Goal: Task Accomplishment & Management: Manage account settings

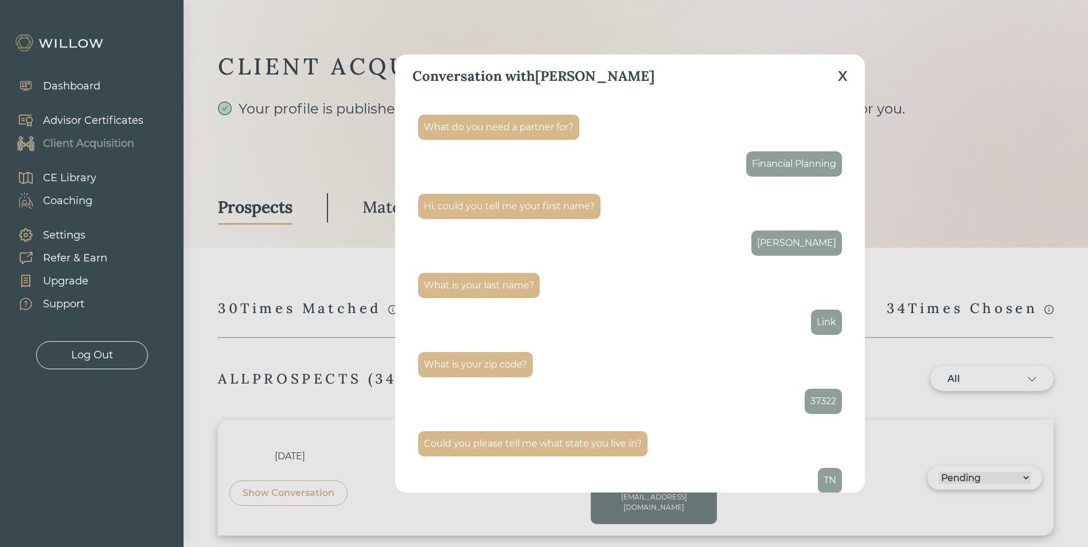
select select "3"
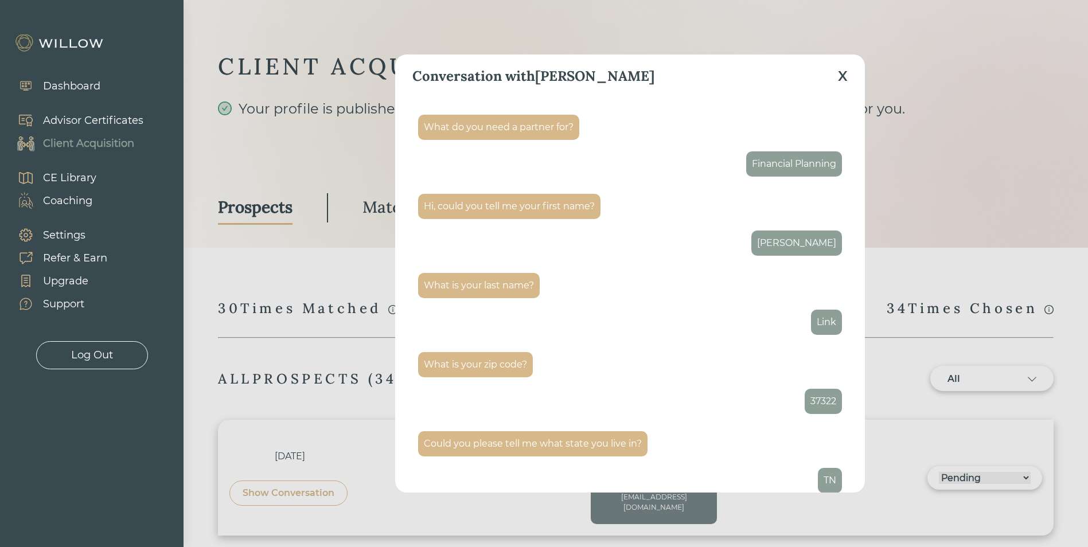
select select "3"
select select "2"
select select "3"
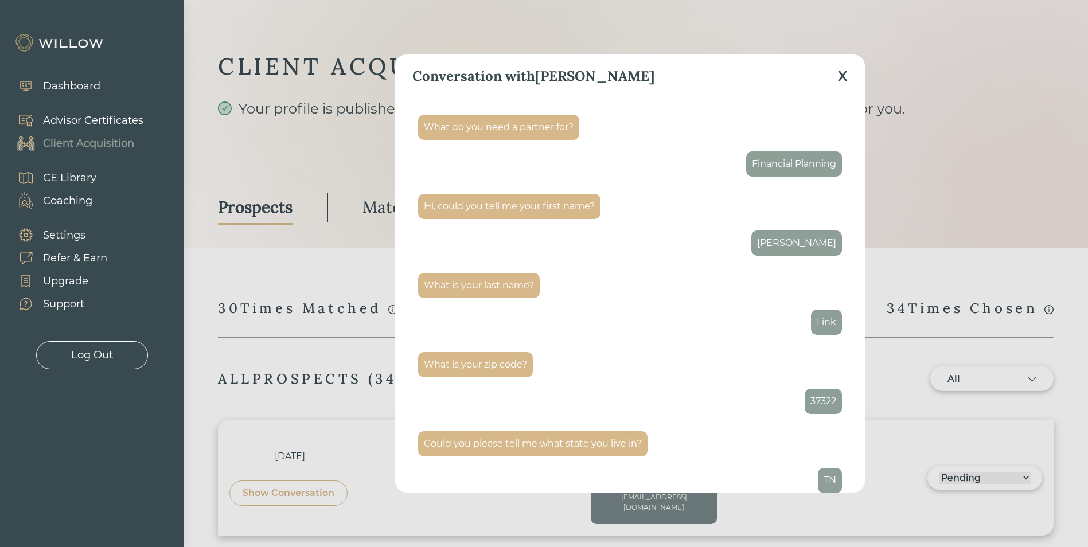
select select "3"
select select "10"
select select "3"
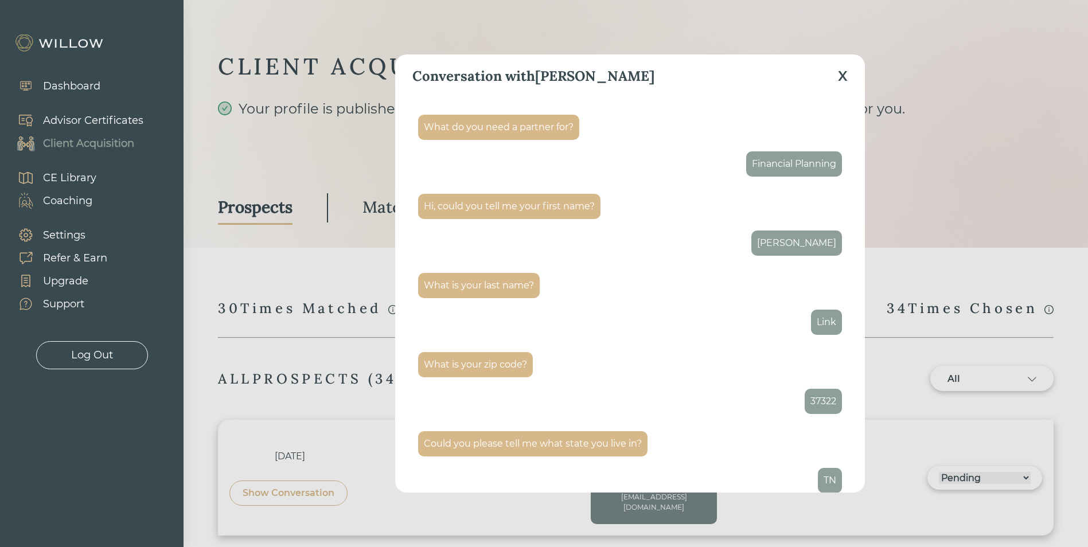
select select "10"
select select "3"
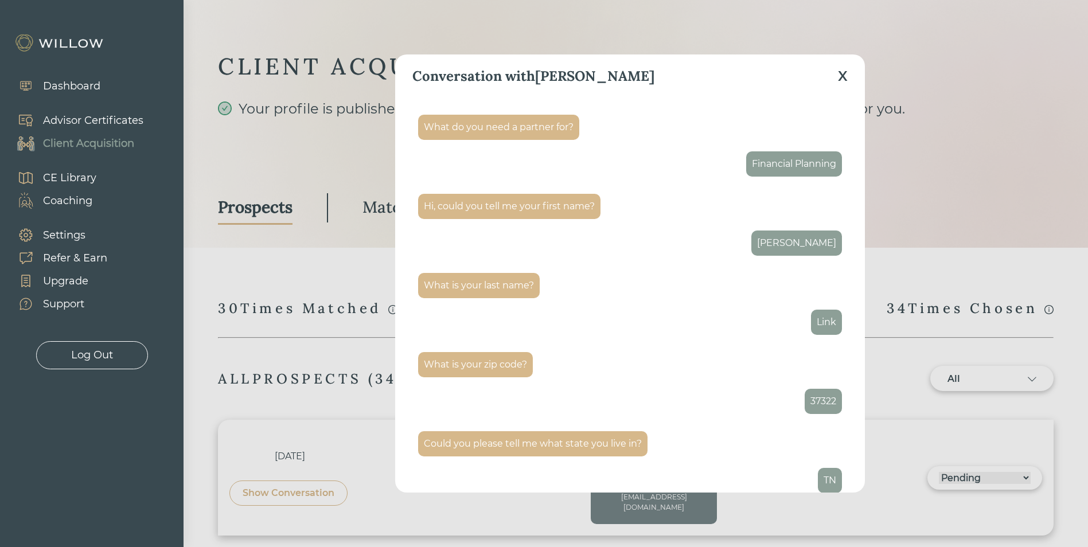
select select "2"
select select "1"
select select "2"
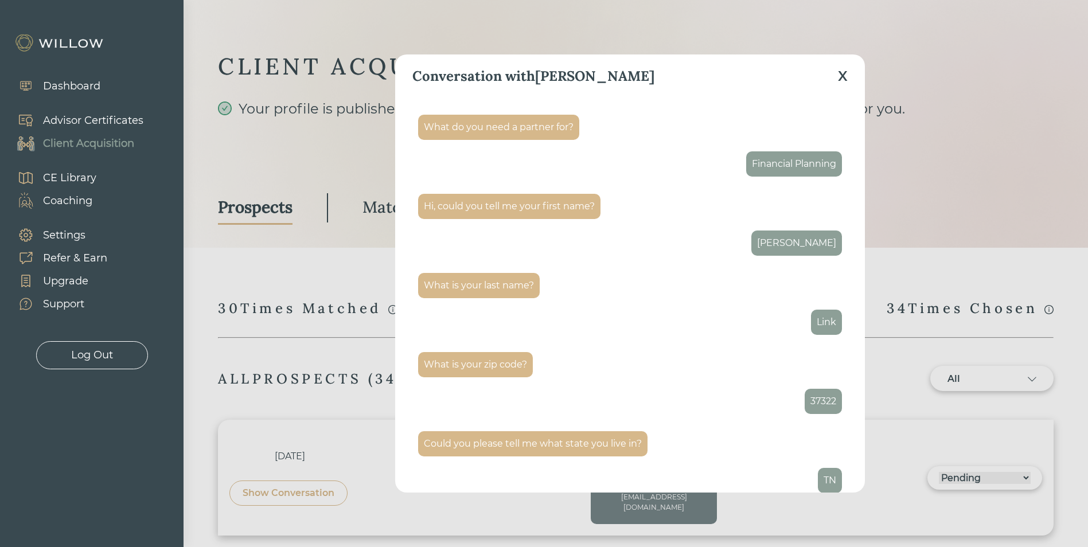
select select "2"
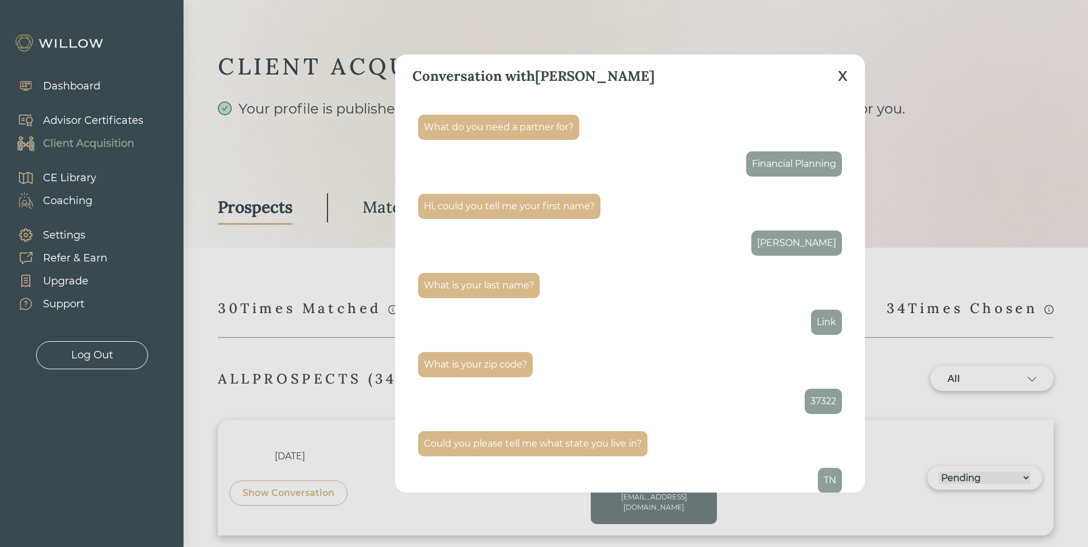
select select "2"
select select "10"
select select "2"
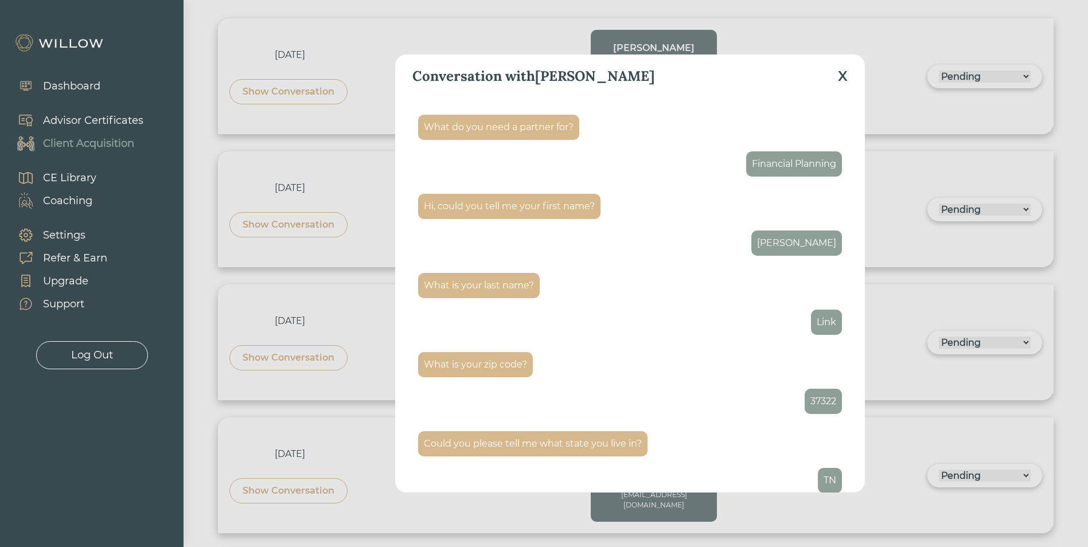
scroll to position [1626, 0]
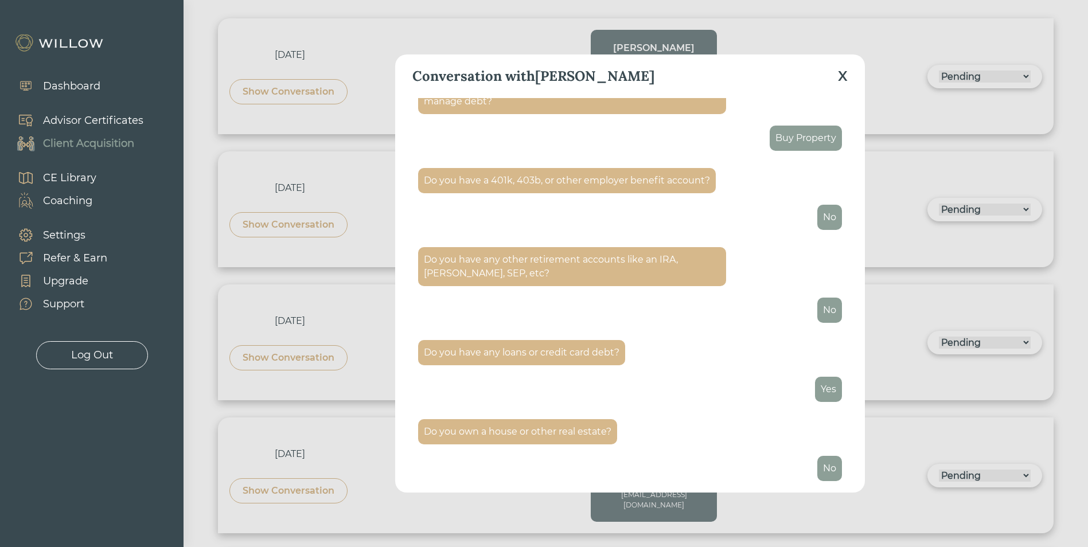
drag, startPoint x: 843, startPoint y: 71, endPoint x: 829, endPoint y: 85, distance: 20.7
click at [843, 71] on div "X" at bounding box center [843, 76] width 10 height 21
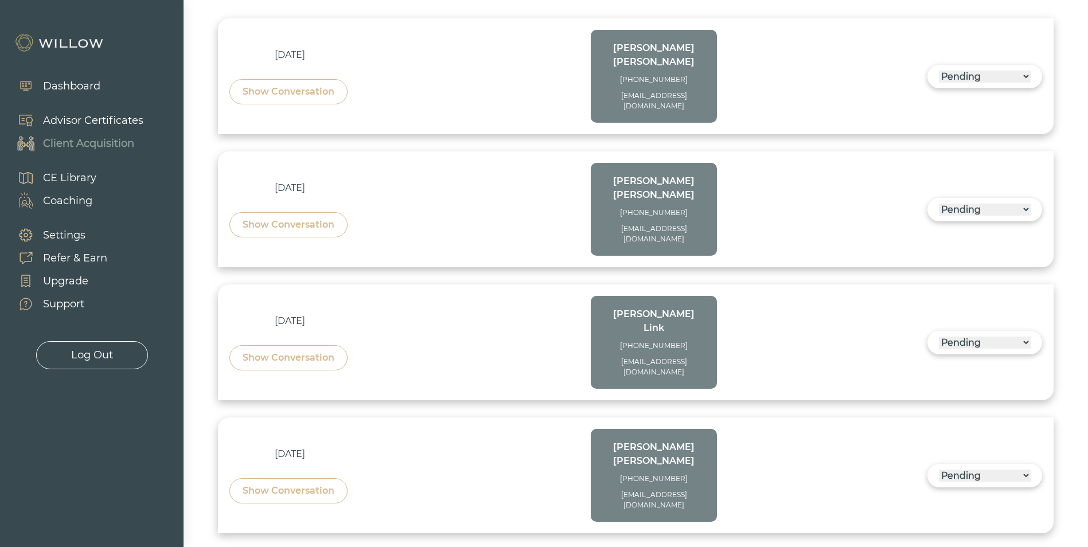
click at [321, 218] on div "Show Conversation" at bounding box center [289, 225] width 92 height 14
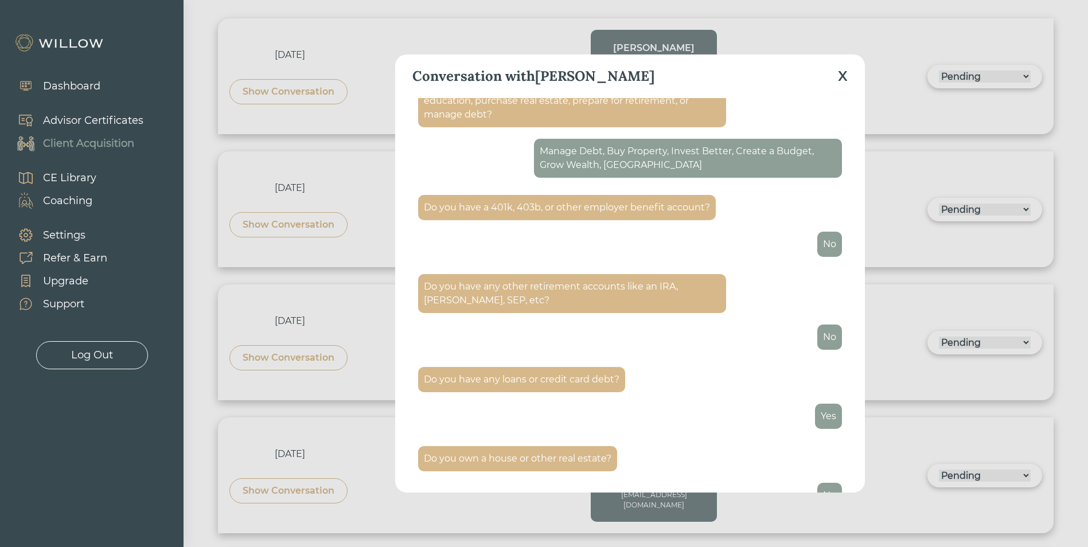
scroll to position [1582, 0]
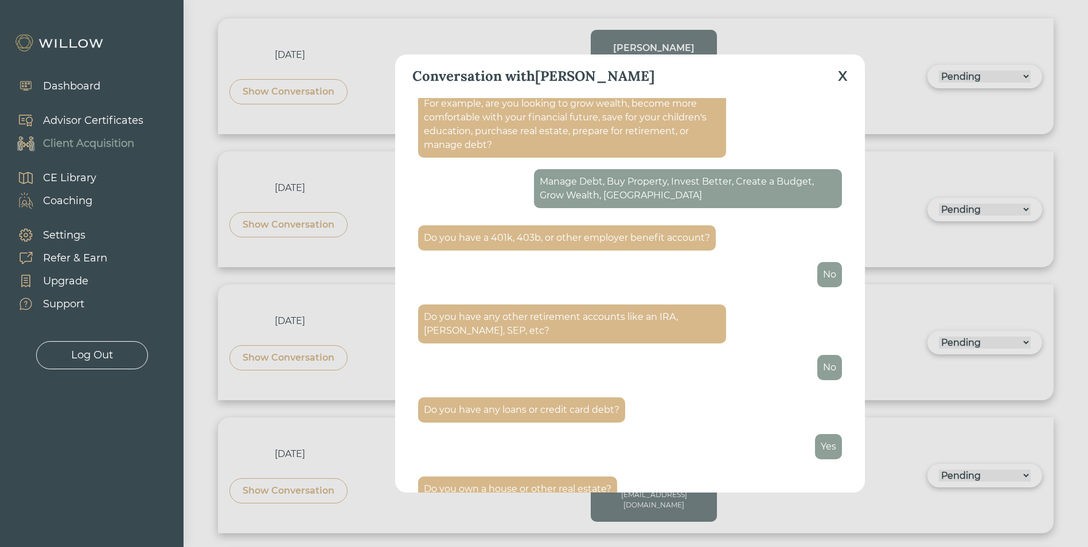
click at [841, 81] on div "X" at bounding box center [843, 76] width 10 height 21
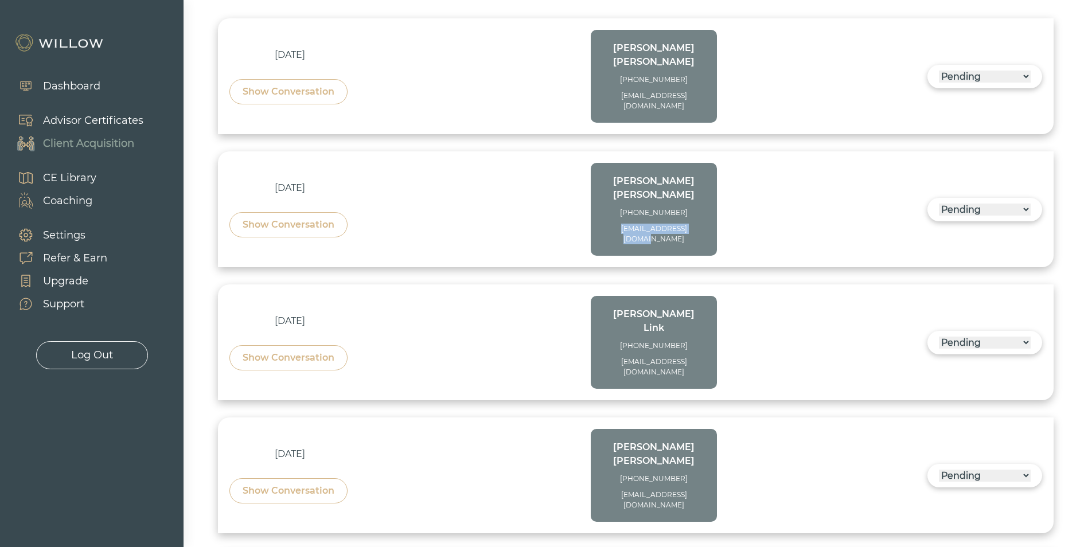
drag, startPoint x: 704, startPoint y: 192, endPoint x: 606, endPoint y: 202, distance: 98.7
click at [606, 202] on div "[PERSON_NAME] [PHONE_NUMBER] [EMAIL_ADDRESS][DOMAIN_NAME]" at bounding box center [654, 209] width 126 height 93
copy div "[EMAIL_ADDRESS][DOMAIN_NAME]"
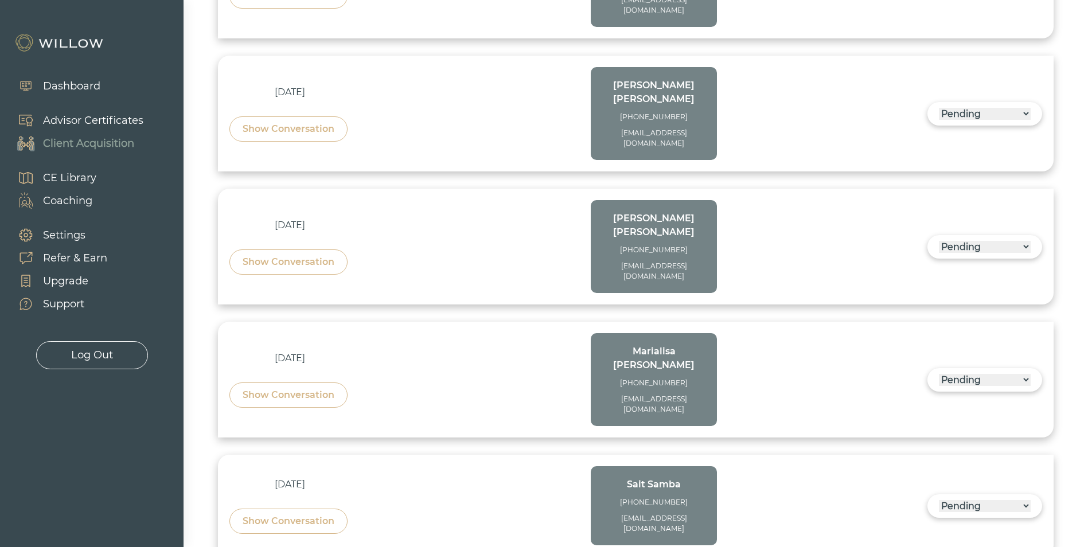
scroll to position [860, 0]
